Goal: Information Seeking & Learning: Learn about a topic

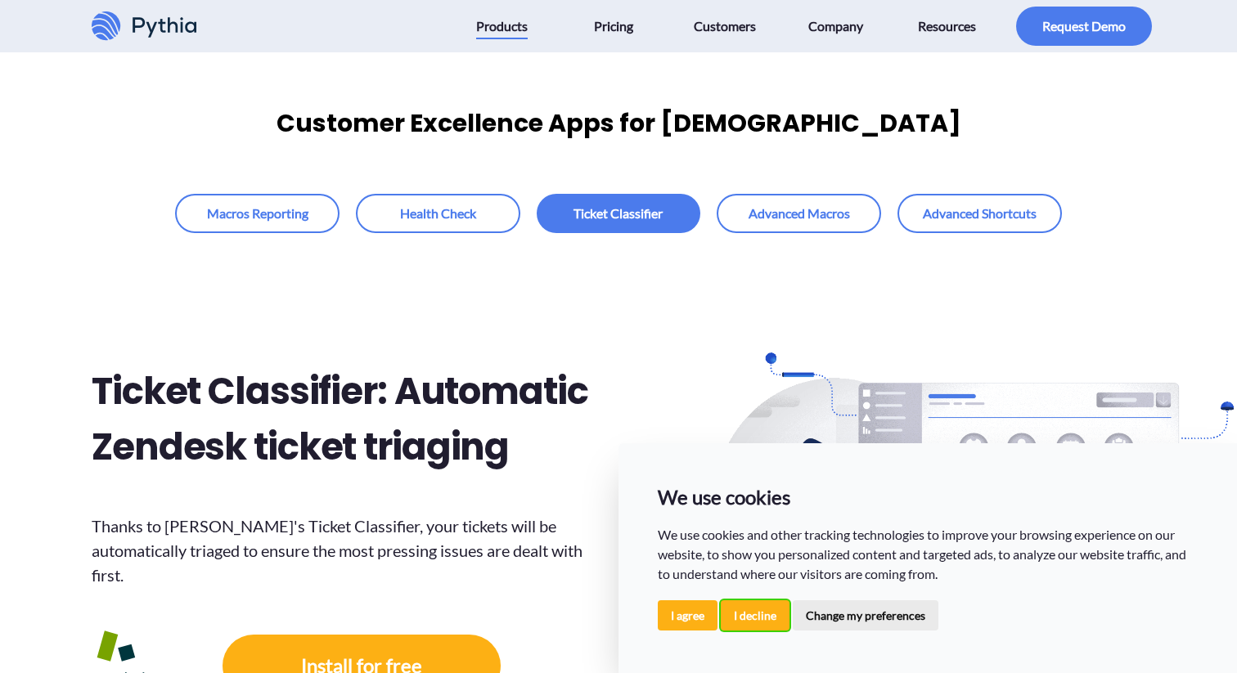
click at [753, 624] on button "I decline" at bounding box center [755, 615] width 69 height 30
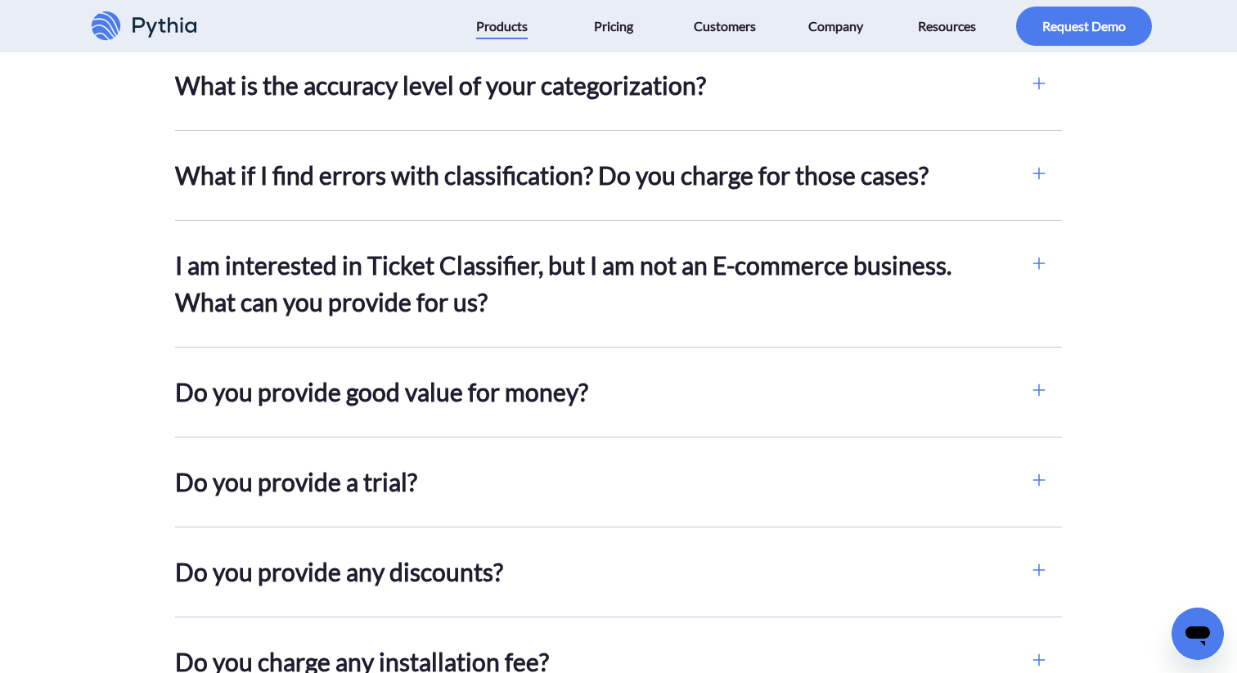
scroll to position [5871, 0]
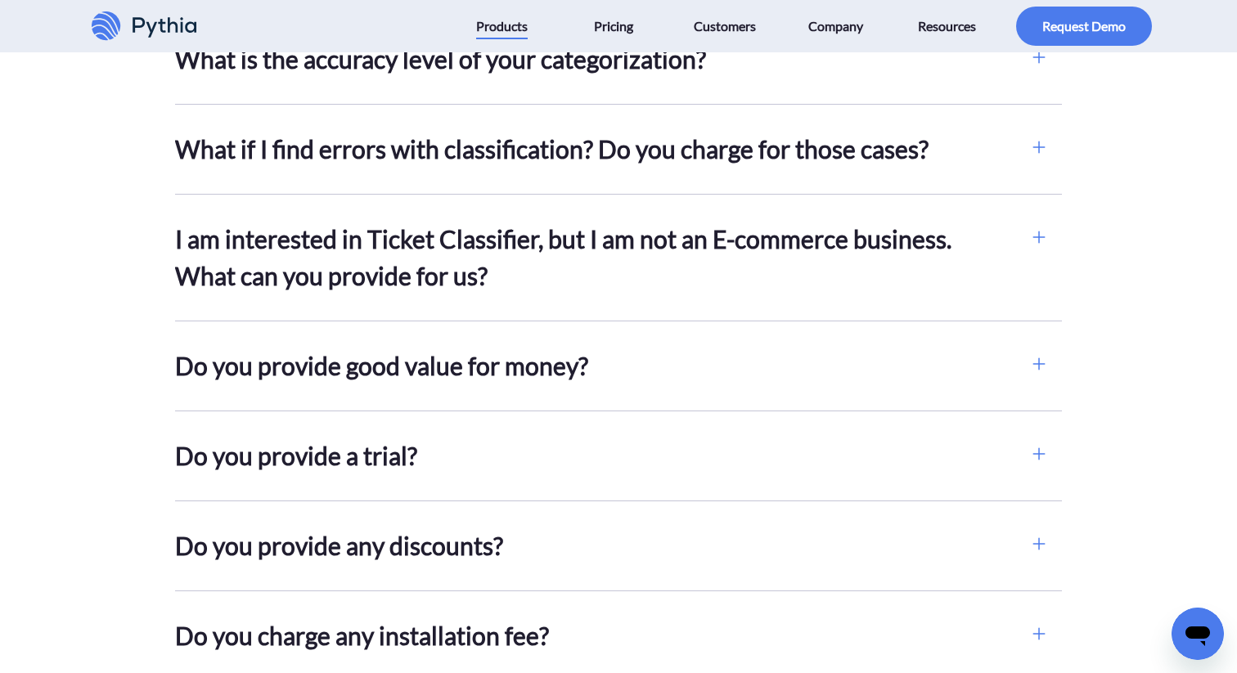
click at [564, 348] on h2 "Do you provide good value for money?" at bounding box center [595, 366] width 840 height 37
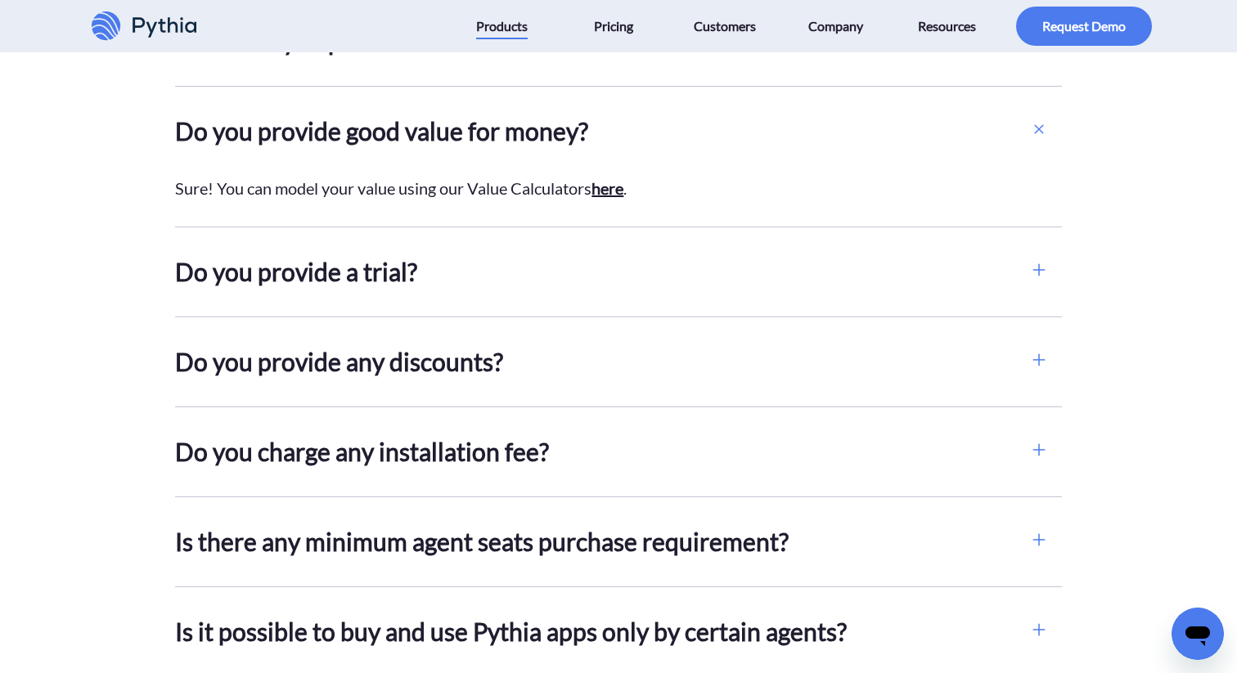
scroll to position [6122, 0]
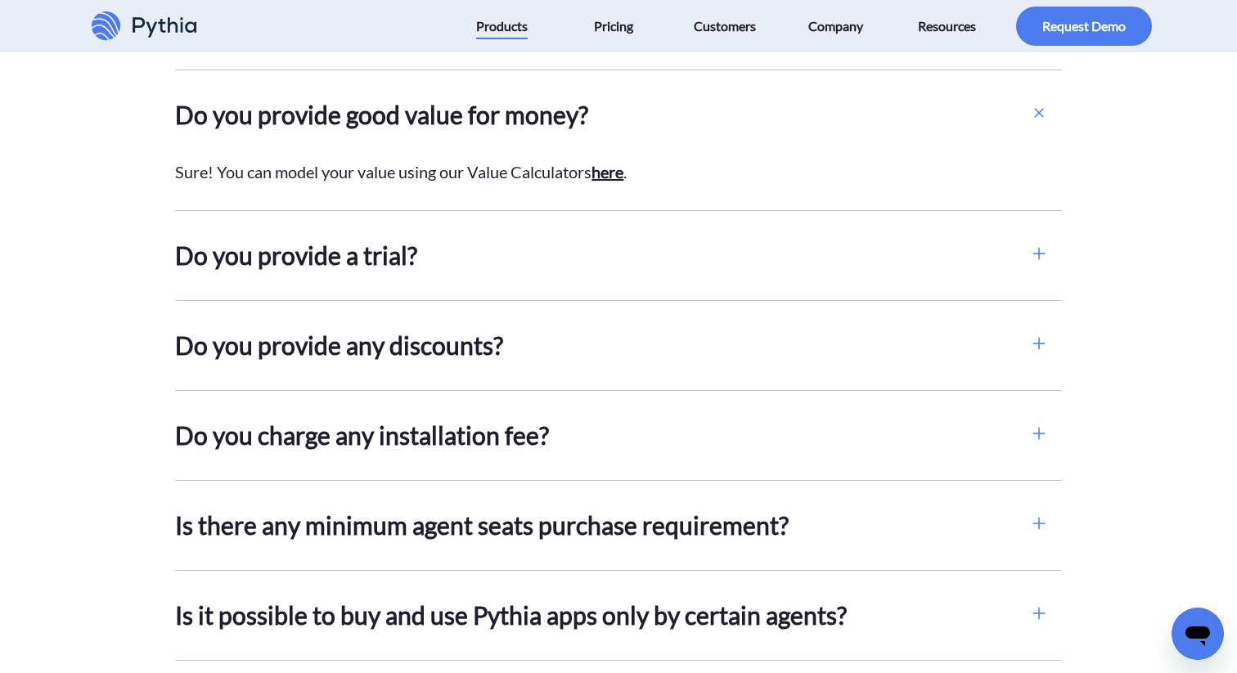
click at [564, 327] on h2 "Do you provide any discounts?" at bounding box center [595, 345] width 840 height 37
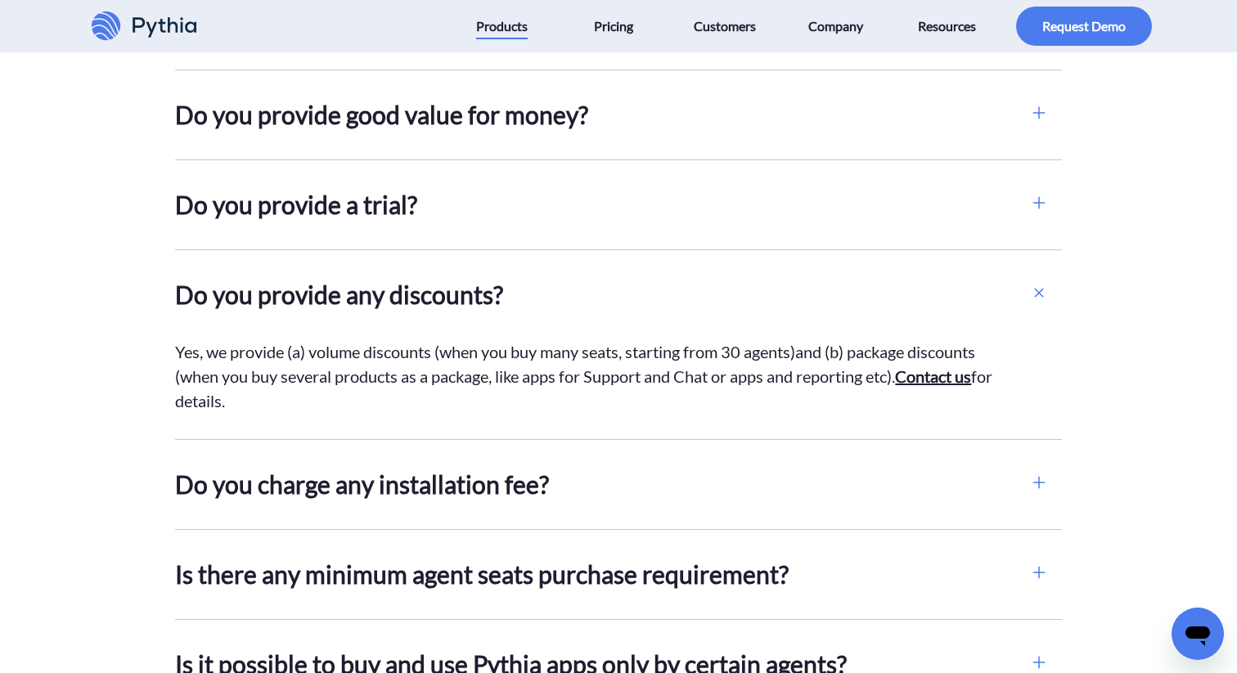
click at [486, 470] on h2 "Do you charge any installation fee?" at bounding box center [595, 484] width 840 height 37
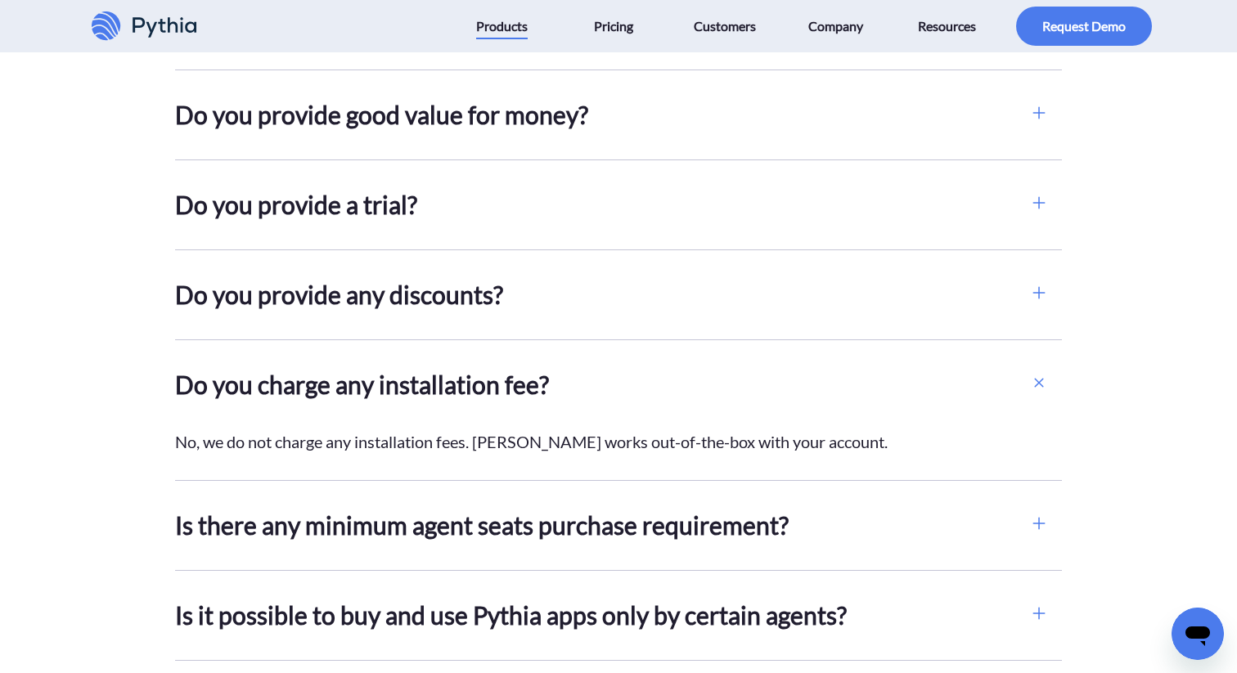
click at [465, 507] on h2 "Is there any minimum agent seats purchase requirement?" at bounding box center [595, 525] width 840 height 37
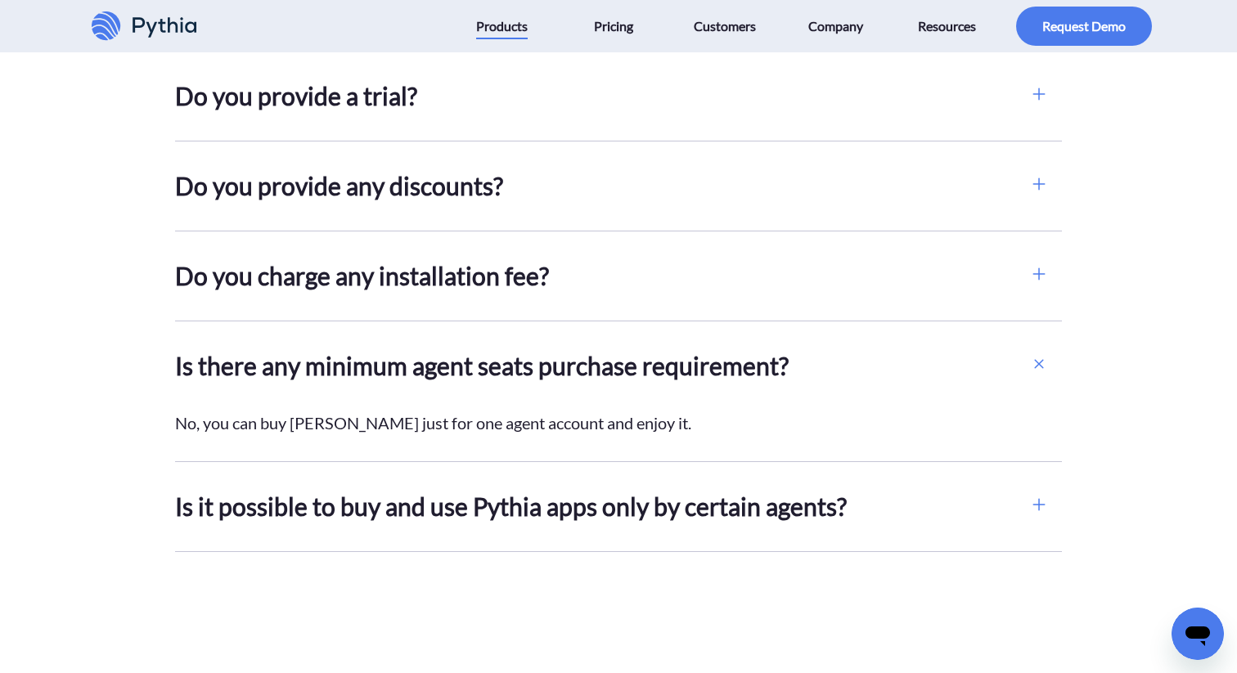
scroll to position [6239, 0]
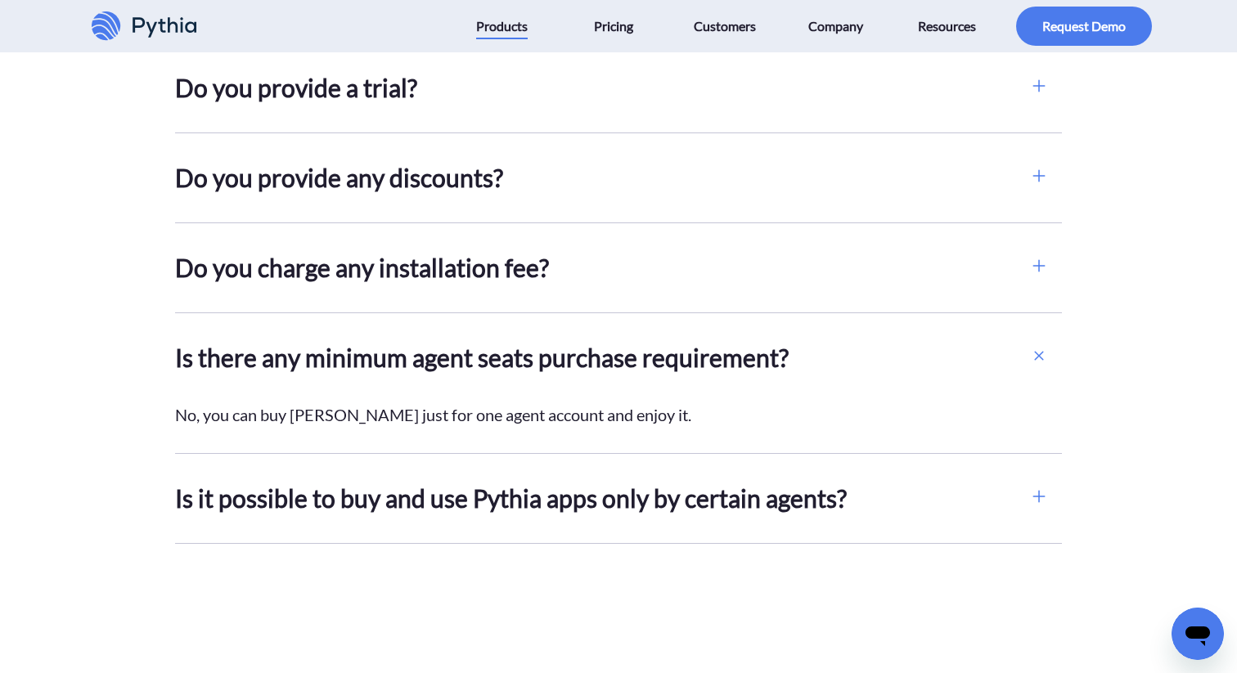
click at [491, 486] on h2 "Is it possible to buy and use Pythia apps only by certain agents?" at bounding box center [595, 498] width 840 height 37
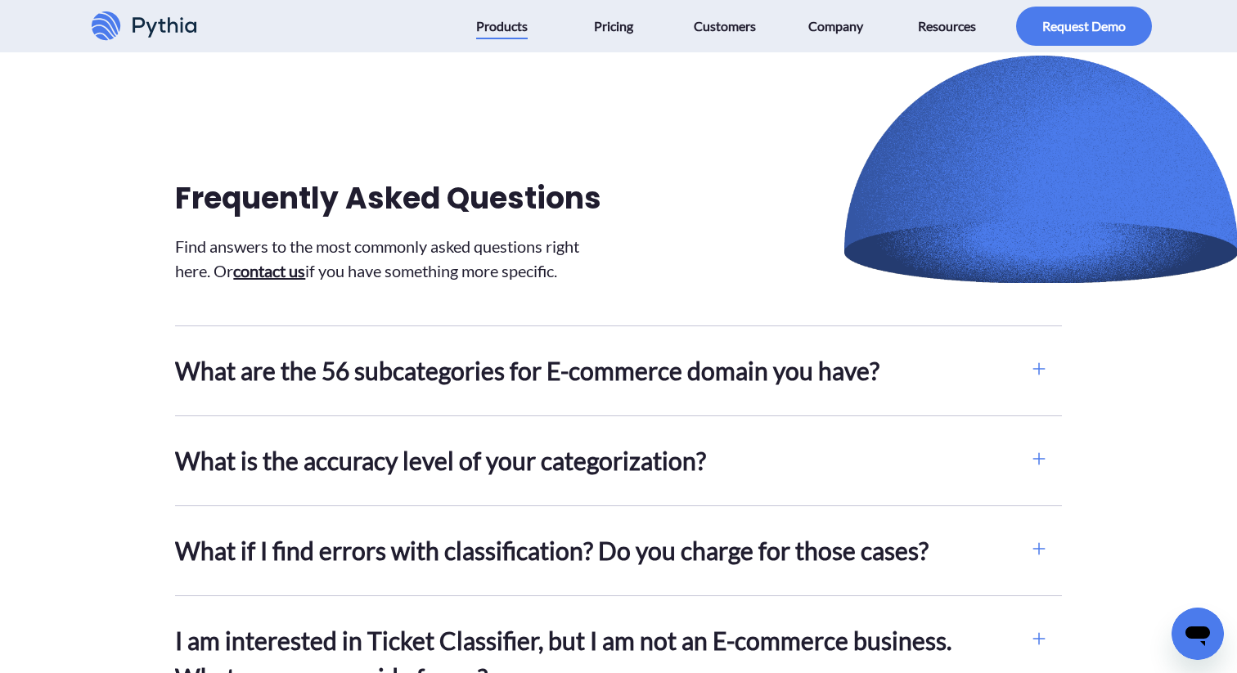
scroll to position [5430, 0]
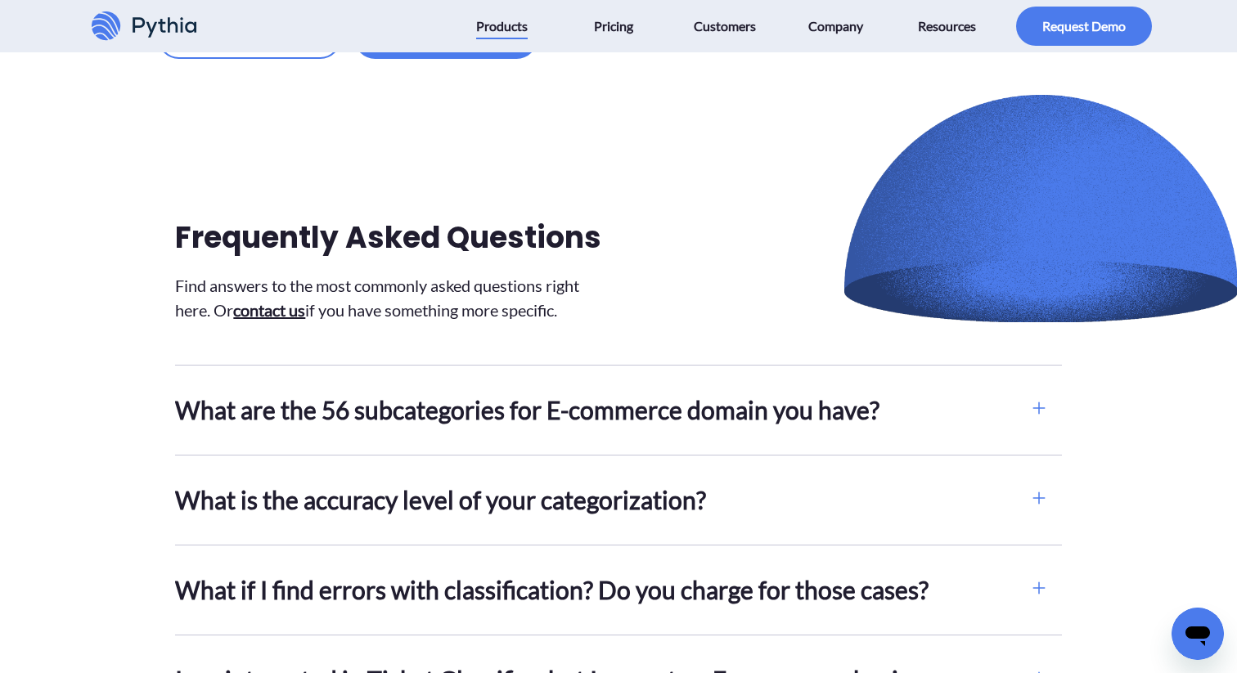
click at [571, 392] on h2 "What are the 56 subcategories for E-commerce domain you have?" at bounding box center [595, 410] width 840 height 37
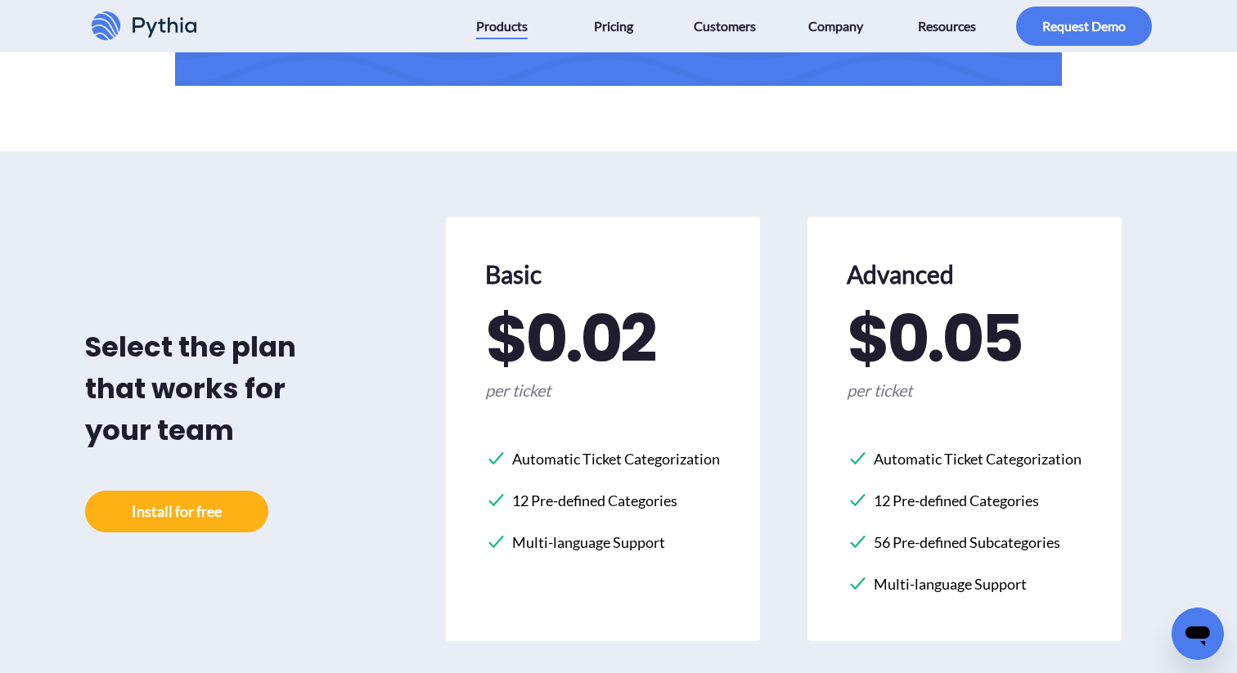
scroll to position [4131, 0]
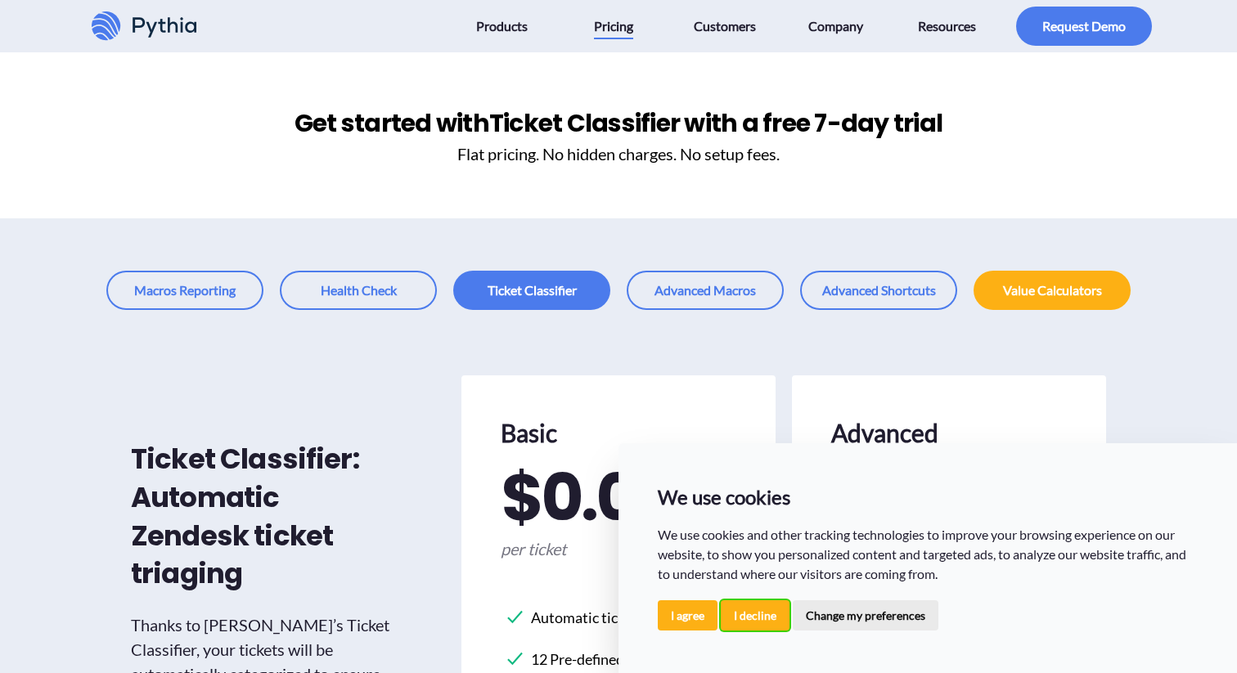
click at [742, 612] on button "I decline" at bounding box center [755, 615] width 69 height 30
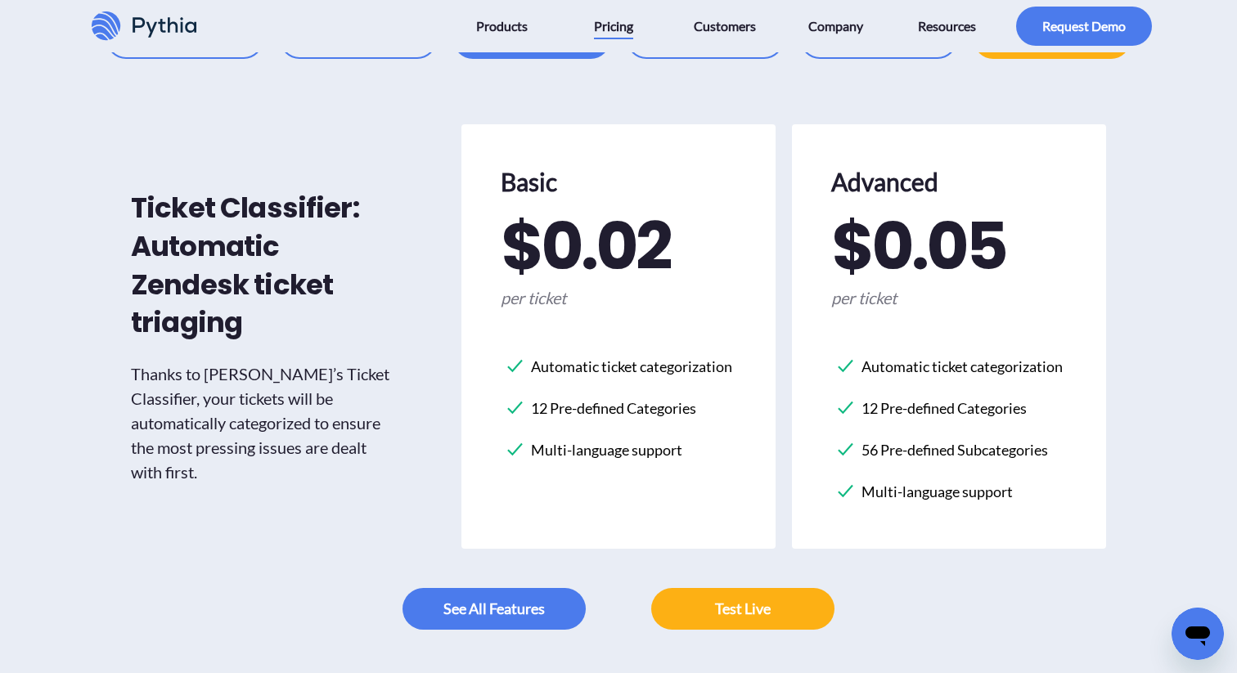
scroll to position [275, 0]
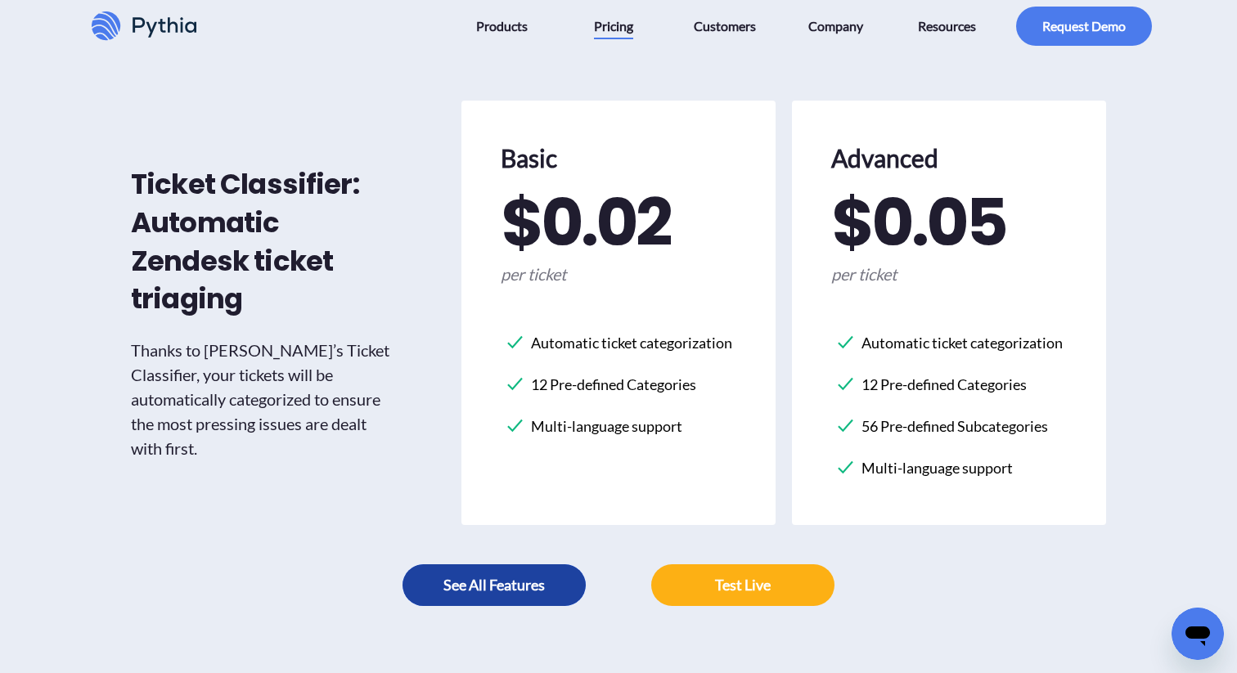
click at [494, 574] on link at bounding box center [493, 585] width 183 height 42
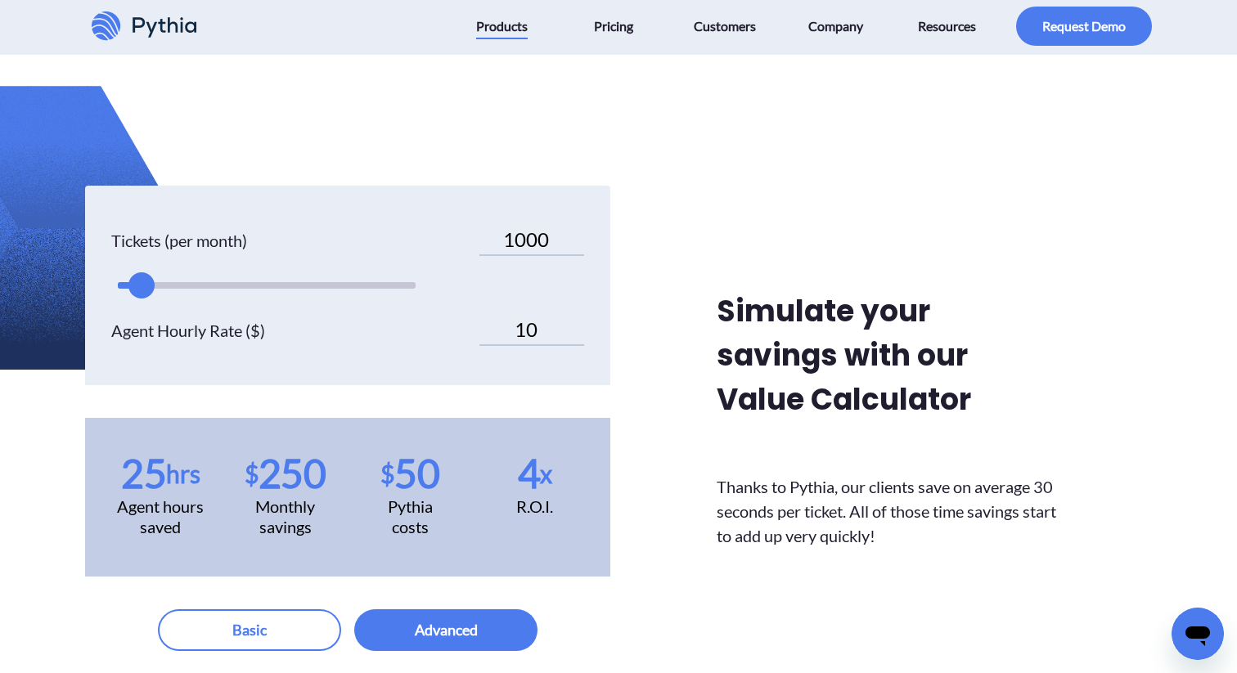
scroll to position [4881, 0]
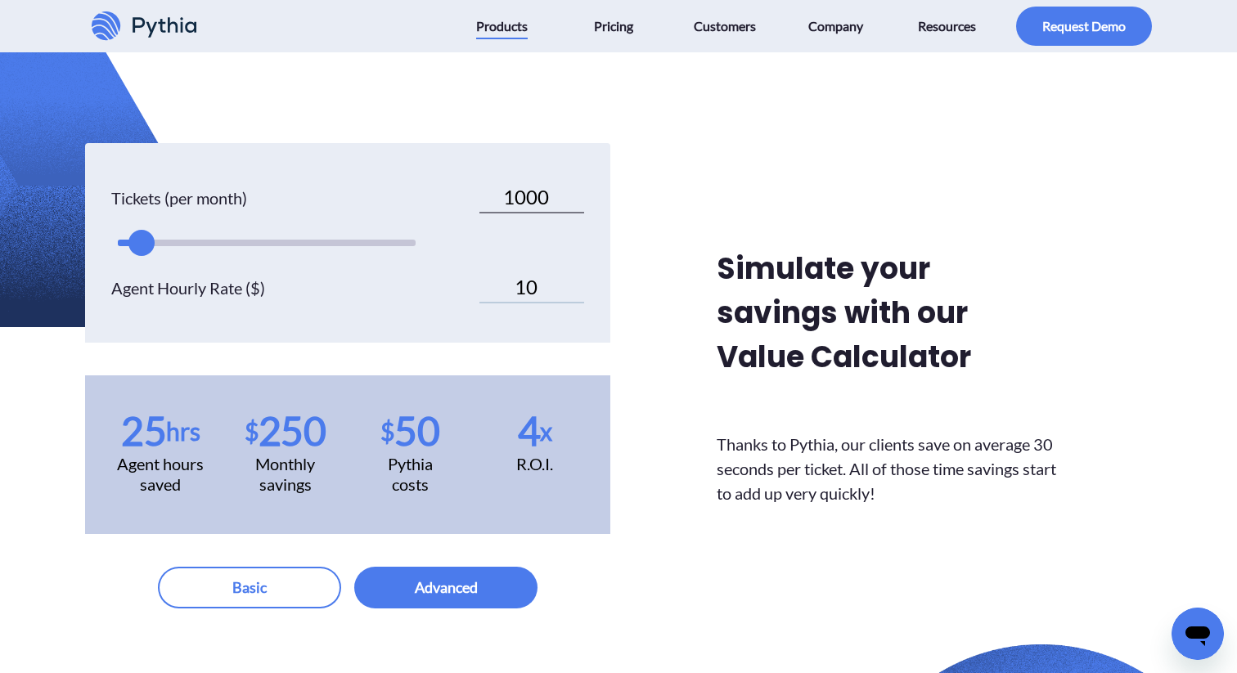
click at [534, 182] on input "1000" at bounding box center [531, 197] width 105 height 31
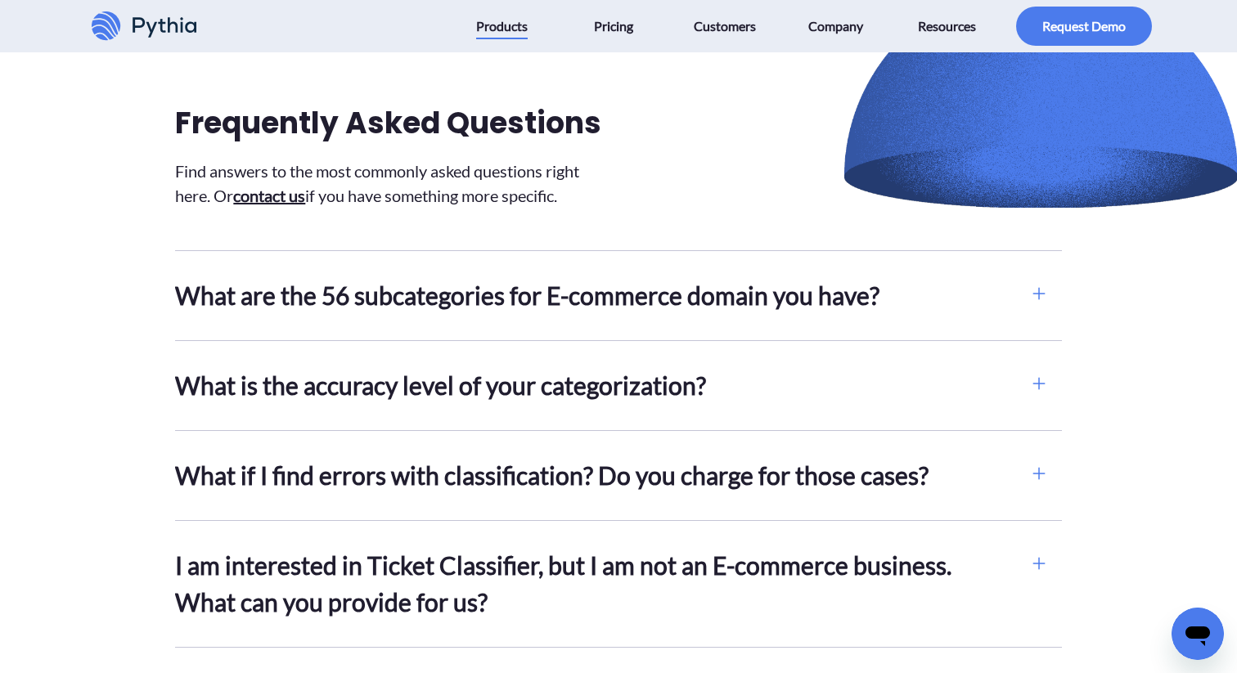
scroll to position [5543, 0]
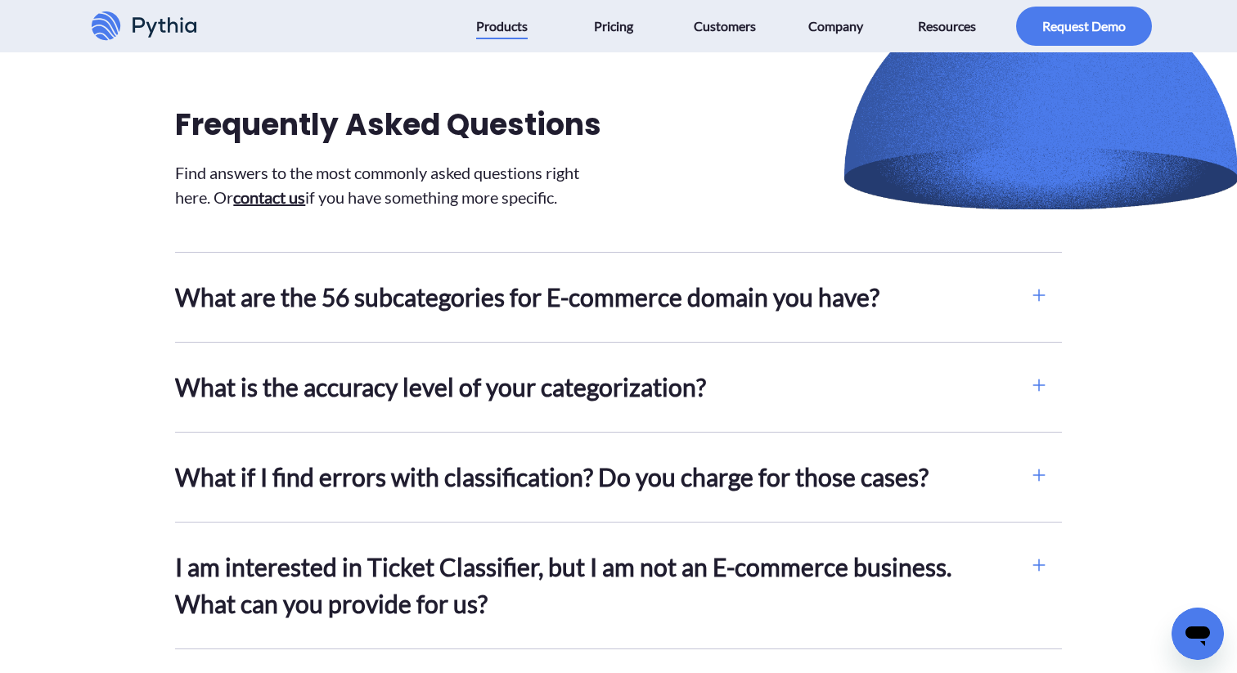
type input "45000"
click at [721, 369] on h2 "What is the accuracy level of your categorization?" at bounding box center [595, 387] width 840 height 37
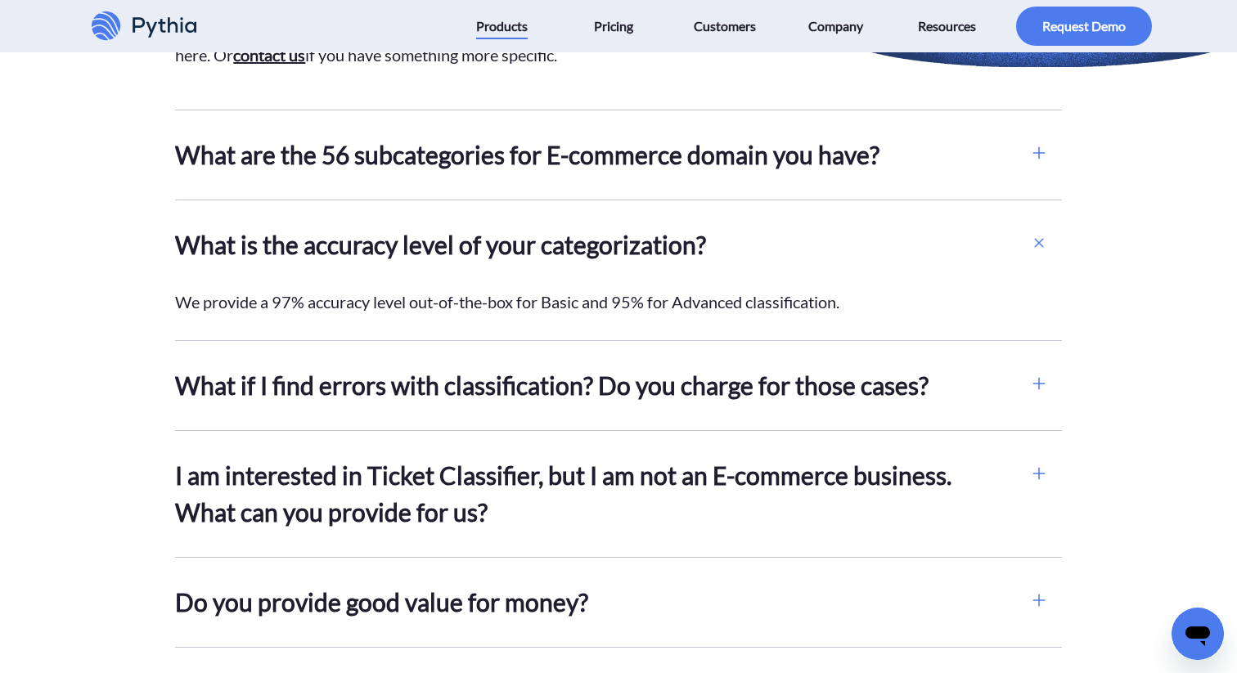
scroll to position [5698, 0]
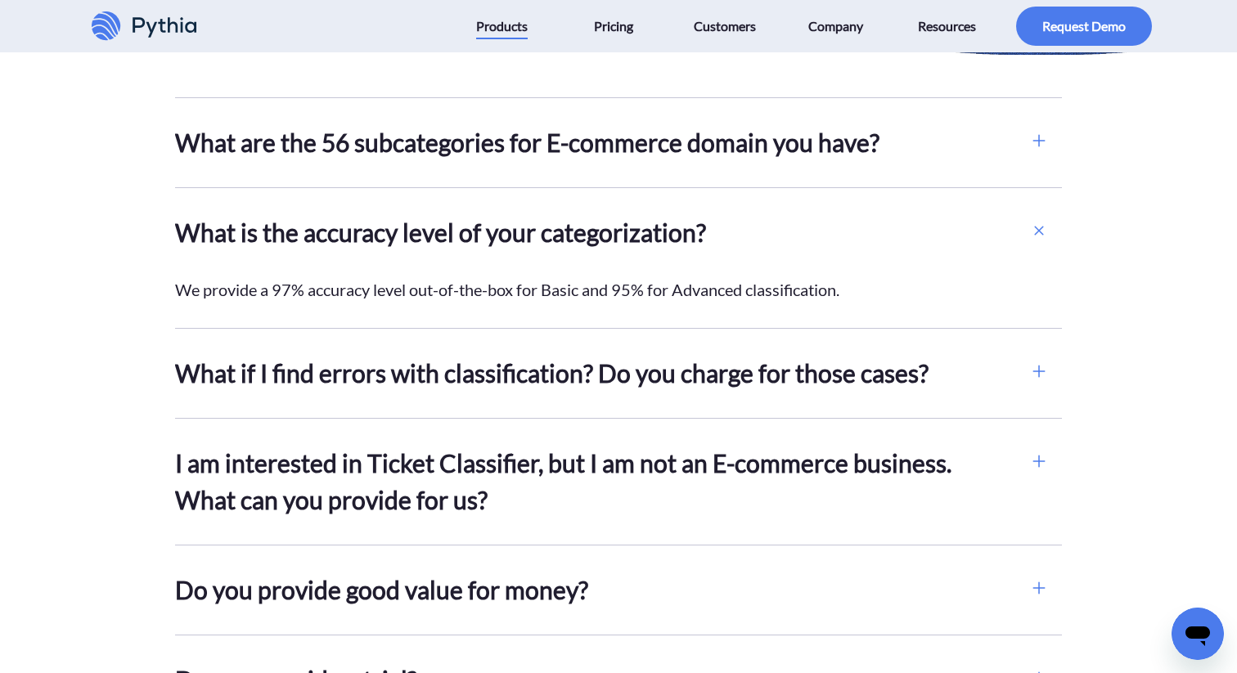
click at [657, 375] on h2 "What if I find errors with classification? Do you charge for those cases?" at bounding box center [595, 373] width 840 height 37
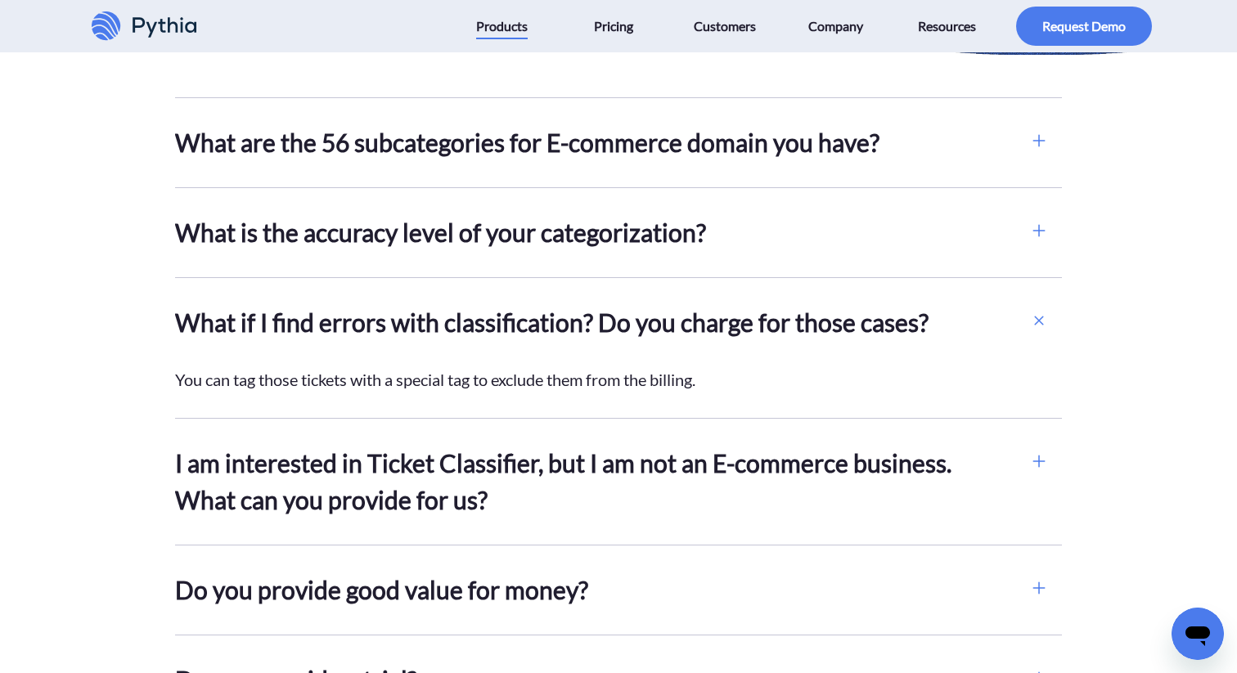
click at [591, 473] on h2 "I am interested in Ticket Classifier, but I am not an E-commerce business. What…" at bounding box center [595, 482] width 840 height 74
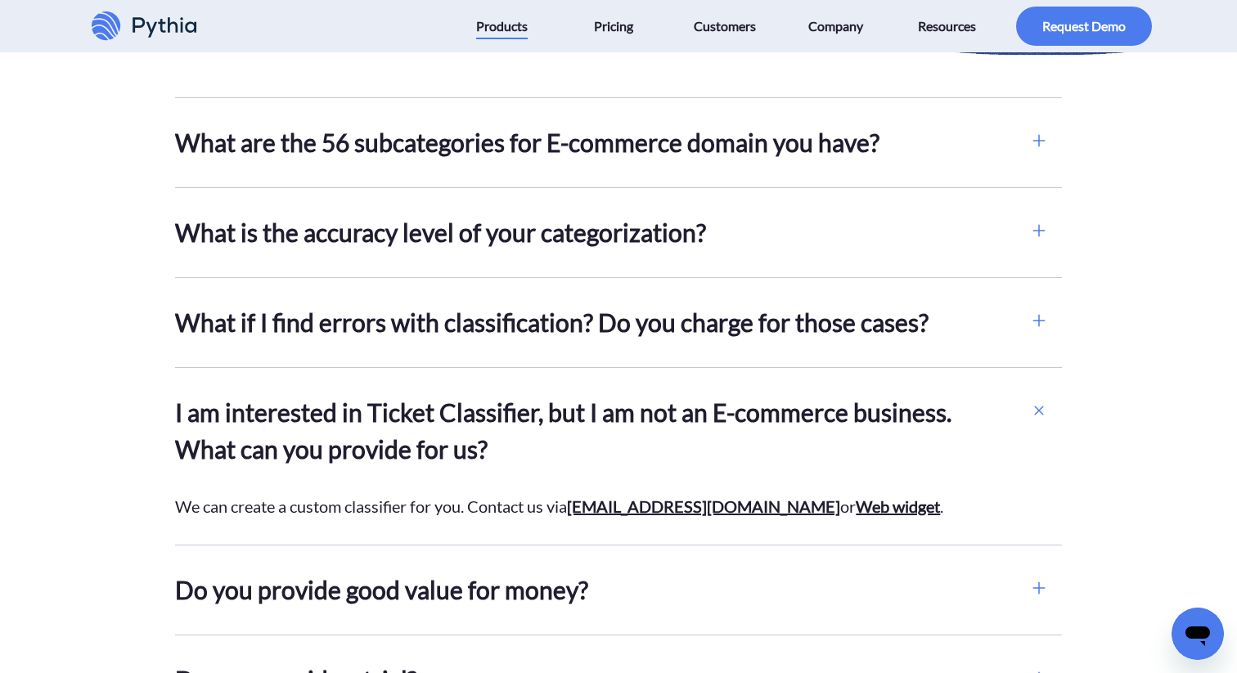
click at [738, 236] on h2 "What is the accuracy level of your categorization?" at bounding box center [595, 232] width 840 height 37
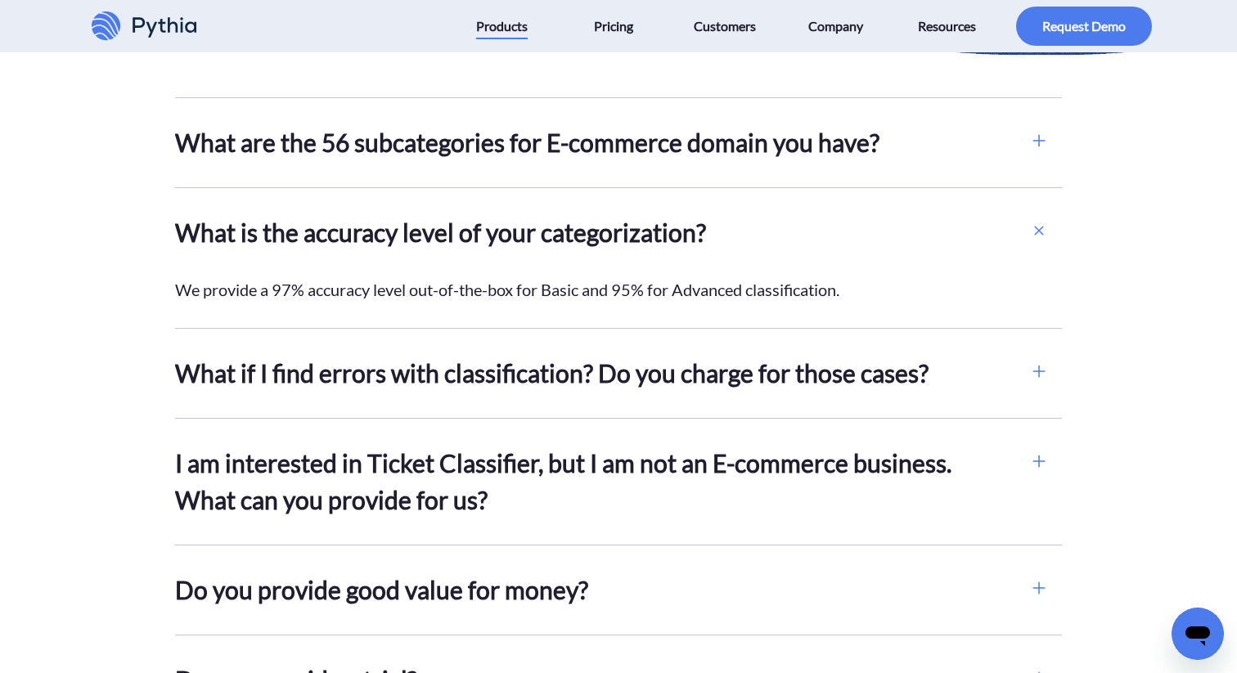
click at [699, 371] on h2 "What if I find errors with classification? Do you charge for those cases?" at bounding box center [595, 373] width 840 height 37
